Goal: Task Accomplishment & Management: Complete application form

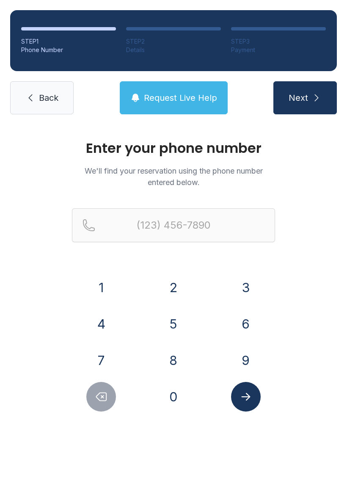
click at [173, 361] on button "8" at bounding box center [174, 360] width 30 height 30
click at [247, 325] on button "6" at bounding box center [246, 324] width 30 height 30
click at [177, 329] on button "5" at bounding box center [174, 324] width 30 height 30
click at [247, 290] on button "3" at bounding box center [246, 288] width 30 height 30
click at [179, 366] on button "8" at bounding box center [174, 360] width 30 height 30
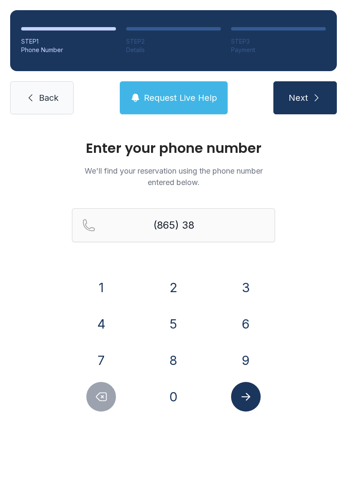
click at [106, 366] on button "7" at bounding box center [101, 360] width 30 height 30
click at [112, 325] on button "4" at bounding box center [101, 324] width 30 height 30
click at [238, 362] on button "9" at bounding box center [246, 360] width 30 height 30
click at [174, 284] on button "2" at bounding box center [174, 288] width 30 height 30
click at [180, 368] on button "8" at bounding box center [174, 360] width 30 height 30
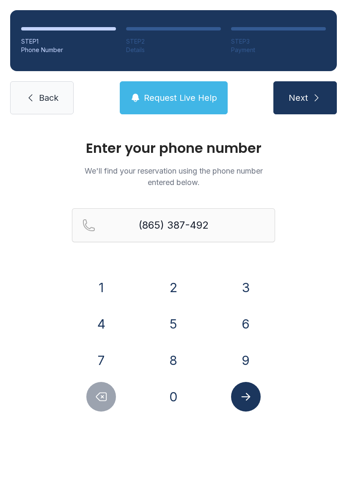
type input "[PHONE_NUMBER]"
click at [254, 404] on button "Submit lookup form" at bounding box center [246, 397] width 30 height 30
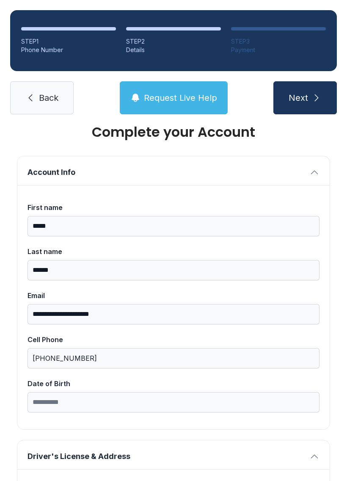
scroll to position [17, 0]
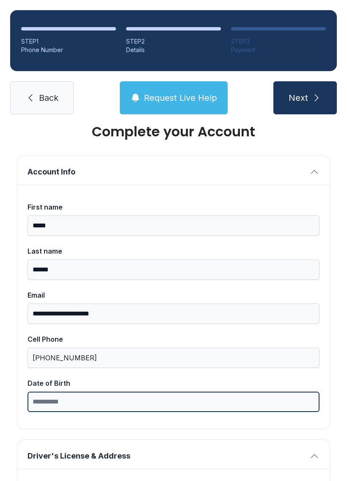
click at [41, 401] on input "Date of Birth" at bounding box center [174, 402] width 292 height 20
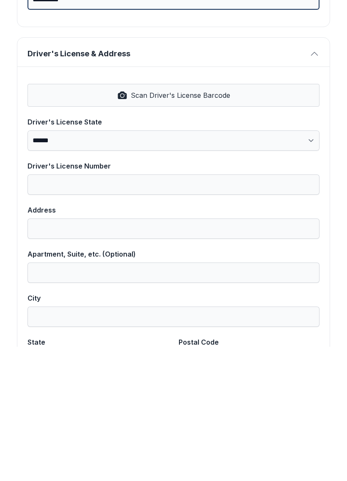
scroll to position [282, 0]
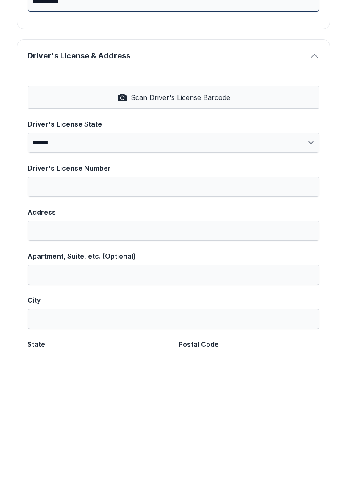
type input "**********"
click at [124, 227] on icon "button" at bounding box center [122, 232] width 10 height 10
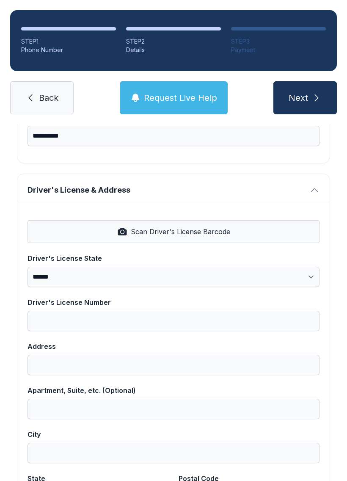
select select "**"
type input "*********"
type input "**********"
type input "*******"
select select "**"
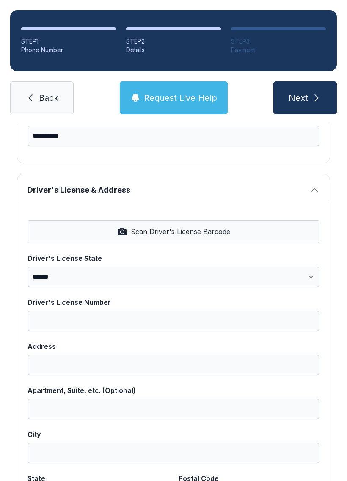
type input "*****"
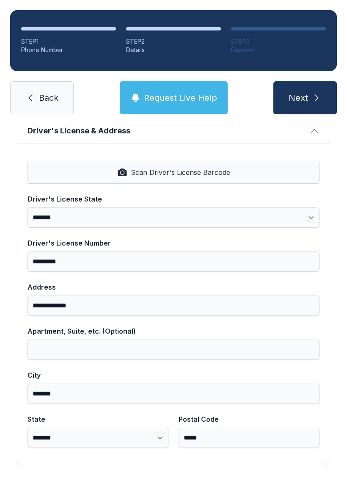
scroll to position [341, 0]
click at [311, 84] on button "Next" at bounding box center [306, 97] width 64 height 33
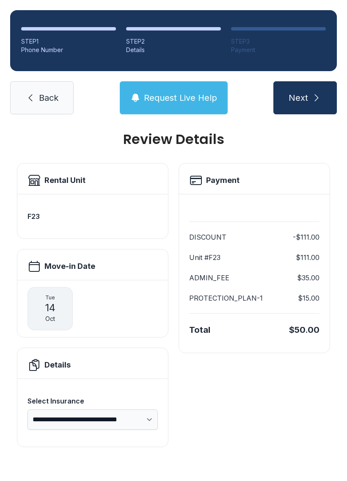
scroll to position [0, 0]
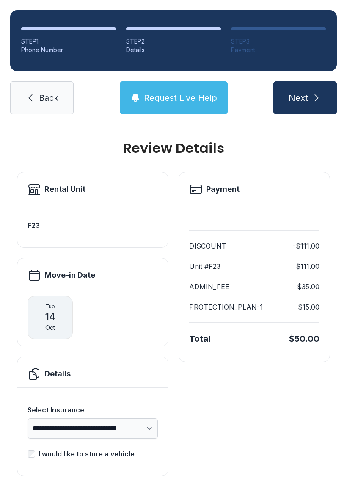
click at [43, 92] on span "Back" at bounding box center [48, 98] width 19 height 12
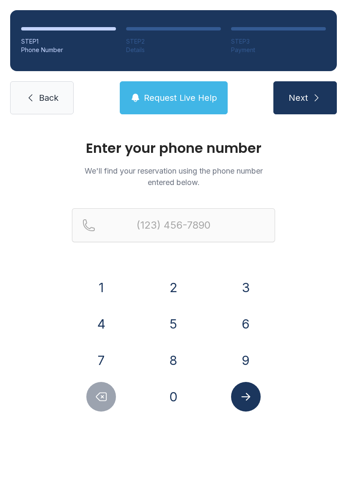
click at [171, 359] on button "8" at bounding box center [174, 360] width 30 height 30
click at [244, 322] on button "6" at bounding box center [246, 324] width 30 height 30
click at [169, 321] on button "5" at bounding box center [174, 324] width 30 height 30
click at [236, 286] on button "3" at bounding box center [246, 288] width 30 height 30
click at [174, 364] on button "8" at bounding box center [174, 360] width 30 height 30
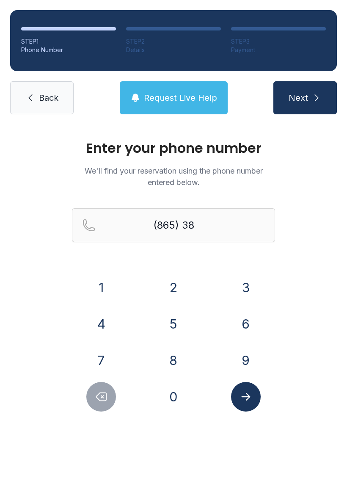
click at [97, 356] on button "7" at bounding box center [101, 360] width 30 height 30
click at [102, 327] on button "4" at bounding box center [101, 324] width 30 height 30
click at [241, 358] on button "9" at bounding box center [246, 360] width 30 height 30
click at [172, 281] on button "2" at bounding box center [174, 288] width 30 height 30
click at [174, 362] on button "8" at bounding box center [174, 360] width 30 height 30
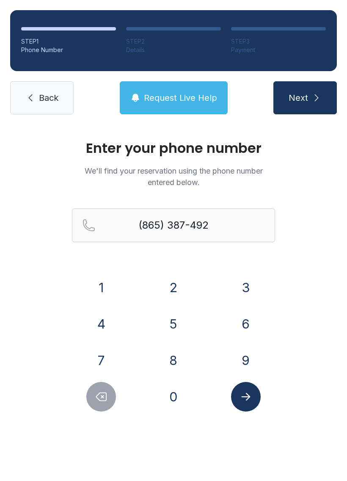
type input "[PHONE_NUMBER]"
click at [241, 398] on icon "Submit lookup form" at bounding box center [246, 396] width 13 height 13
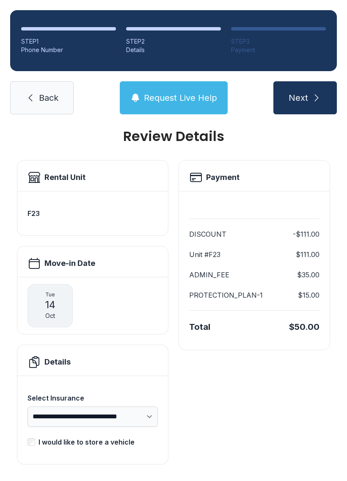
scroll to position [11, 0]
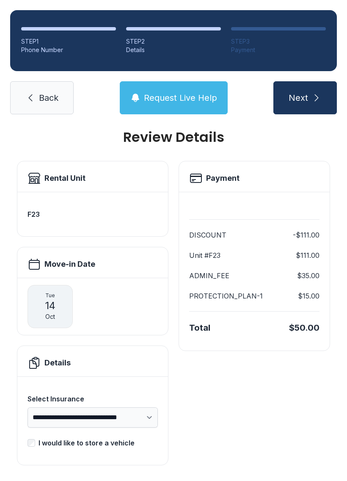
click at [301, 97] on span "Next" at bounding box center [298, 98] width 19 height 12
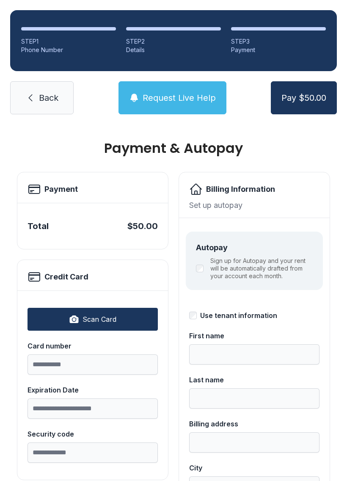
click at [302, 104] on button "Pay $50.00" at bounding box center [304, 97] width 66 height 33
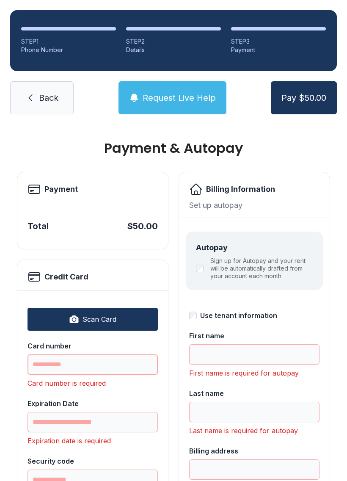
scroll to position [19, 0]
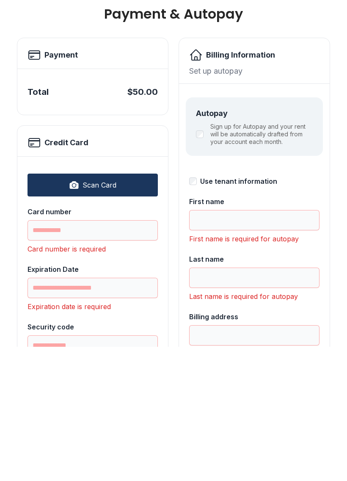
click at [49, 124] on div "**********" at bounding box center [173, 401] width 347 height 555
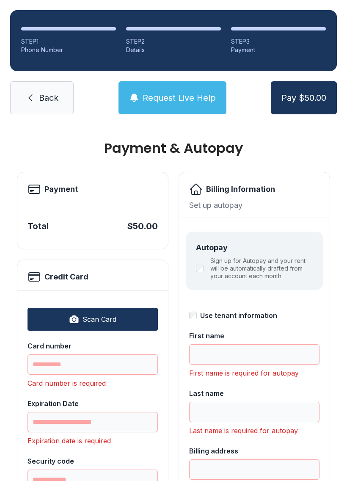
click at [35, 86] on link "Back" at bounding box center [42, 97] width 64 height 33
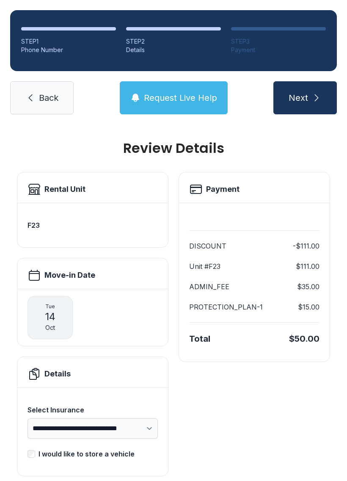
click at [41, 97] on span "Back" at bounding box center [48, 98] width 19 height 12
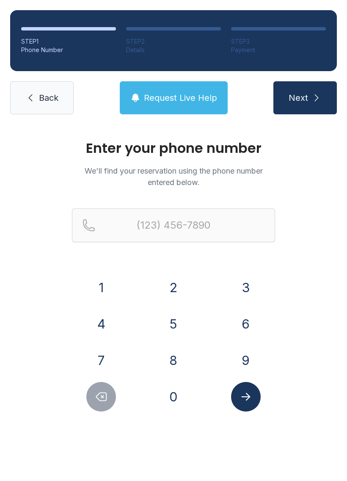
click at [45, 99] on span "Back" at bounding box center [48, 98] width 19 height 12
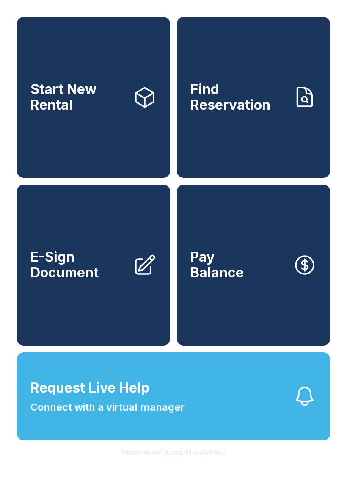
click at [89, 280] on span "E-Sign Document" at bounding box center [78, 264] width 96 height 31
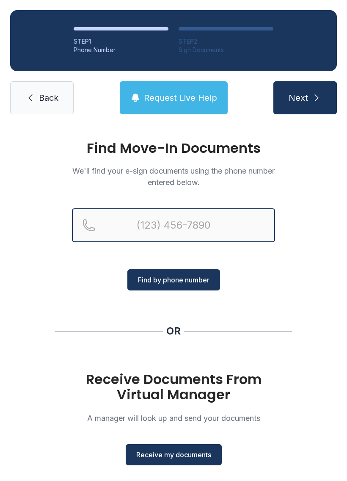
click at [111, 225] on input "Reservation phone number" at bounding box center [173, 225] width 203 height 34
type input "[PHONE_NUMBER]"
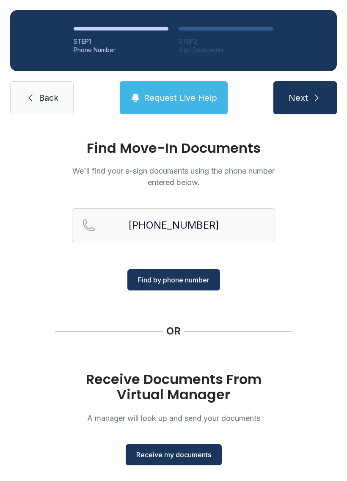
click at [188, 281] on span "Find by phone number" at bounding box center [174, 280] width 72 height 10
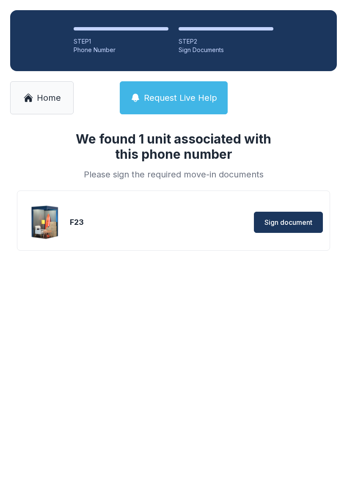
click at [289, 224] on span "Sign document" at bounding box center [289, 222] width 48 height 10
click at [287, 224] on span "Sign document" at bounding box center [289, 222] width 48 height 10
click at [276, 221] on span "Sign document" at bounding box center [289, 222] width 48 height 10
